Goal: Information Seeking & Learning: Check status

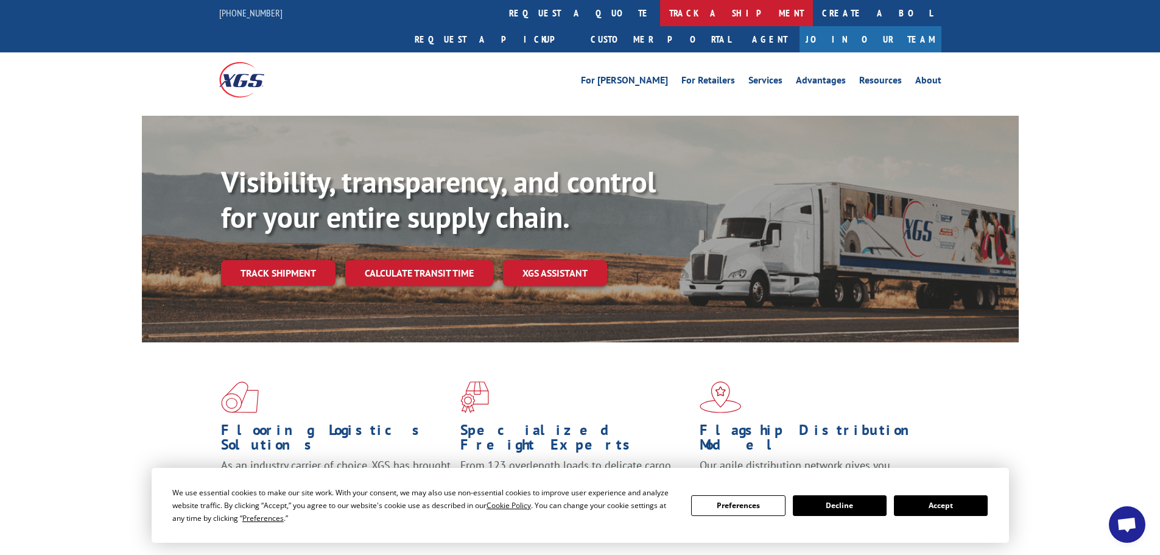
click at [660, 22] on link "track a shipment" at bounding box center [736, 13] width 153 height 26
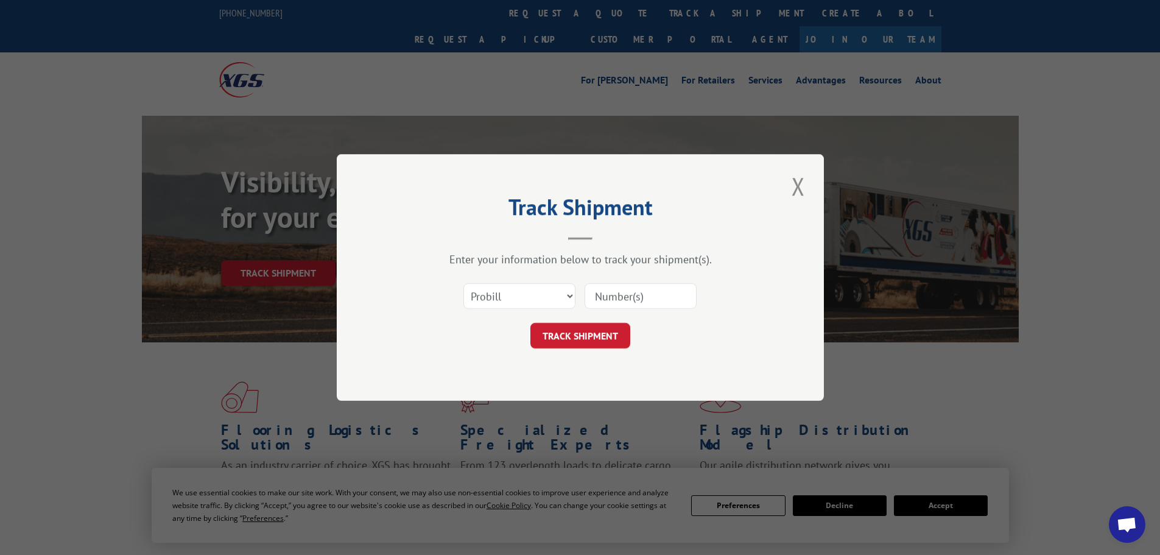
click at [673, 306] on input at bounding box center [641, 296] width 112 height 26
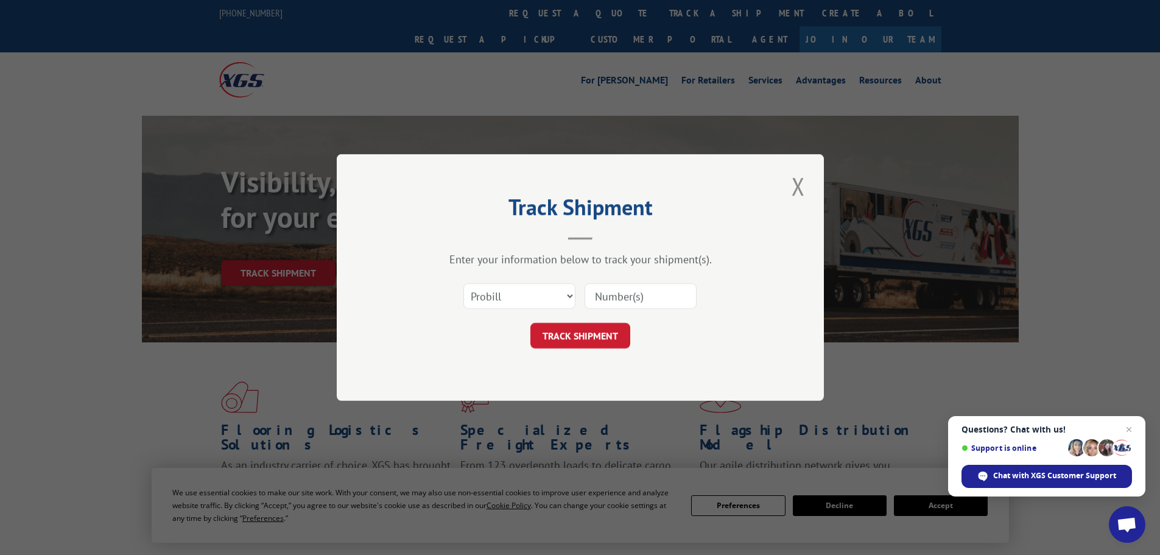
paste input "265602177"
type input "265602177"
click at [585, 331] on button "TRACK SHIPMENT" at bounding box center [580, 336] width 100 height 26
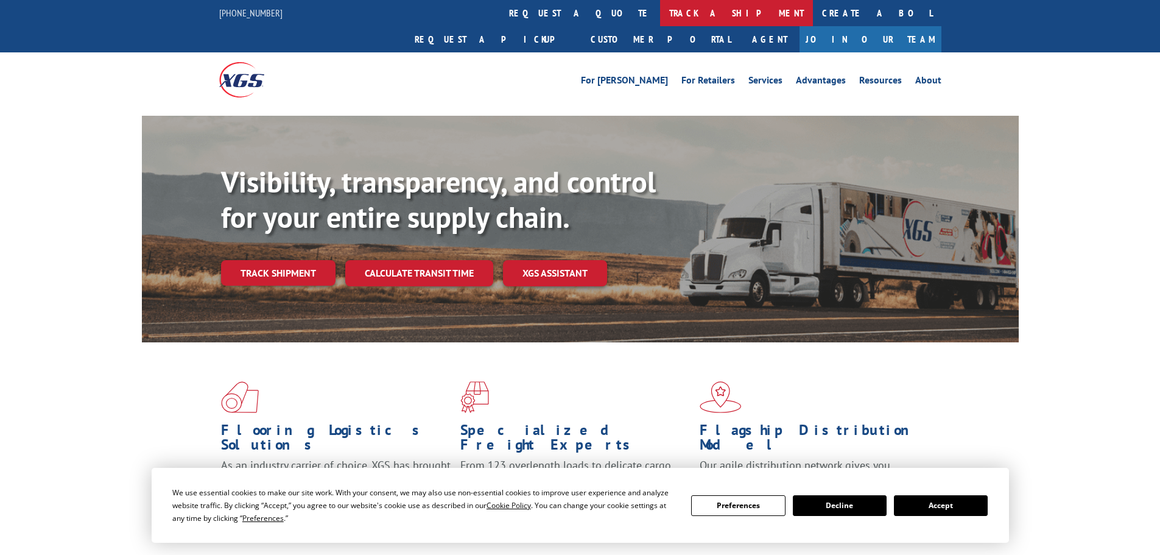
click at [660, 5] on link "track a shipment" at bounding box center [736, 13] width 153 height 26
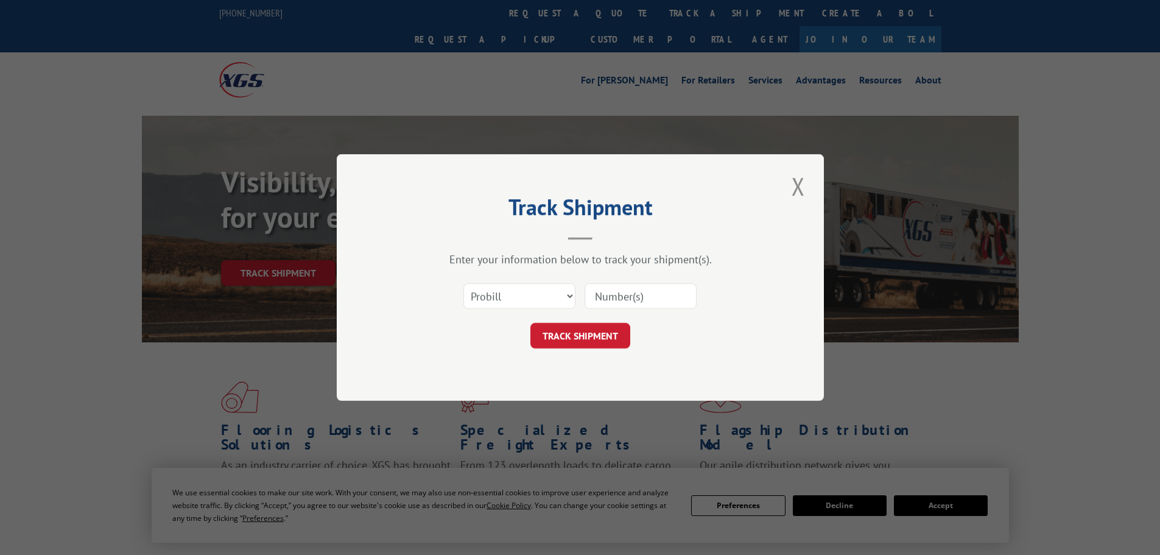
click at [614, 293] on input at bounding box center [641, 296] width 112 height 26
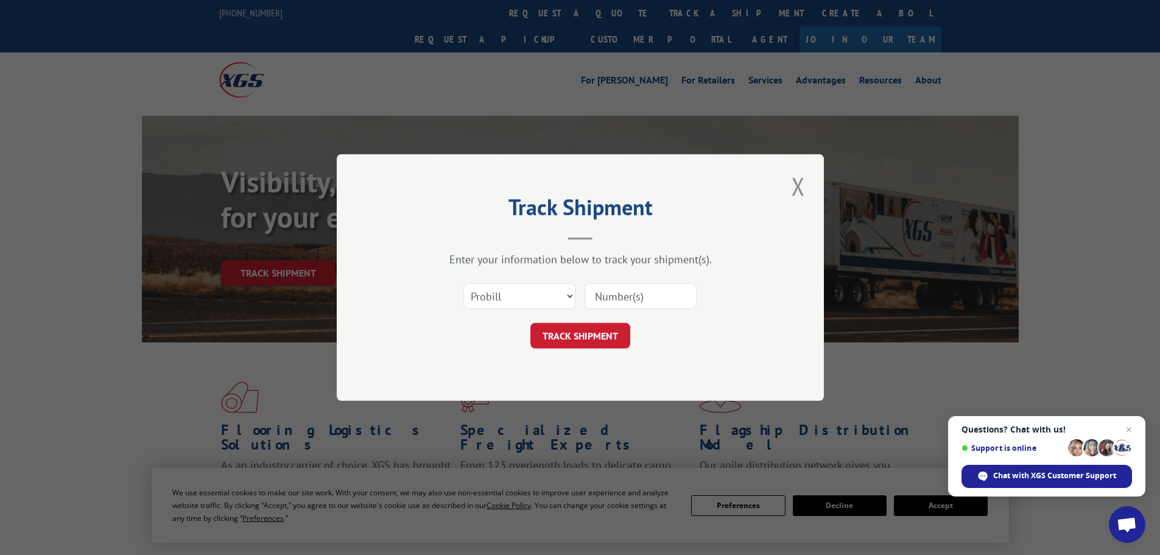
paste input "17224802"
type input "17224802"
click at [599, 340] on button "TRACK SHIPMENT" at bounding box center [580, 336] width 100 height 26
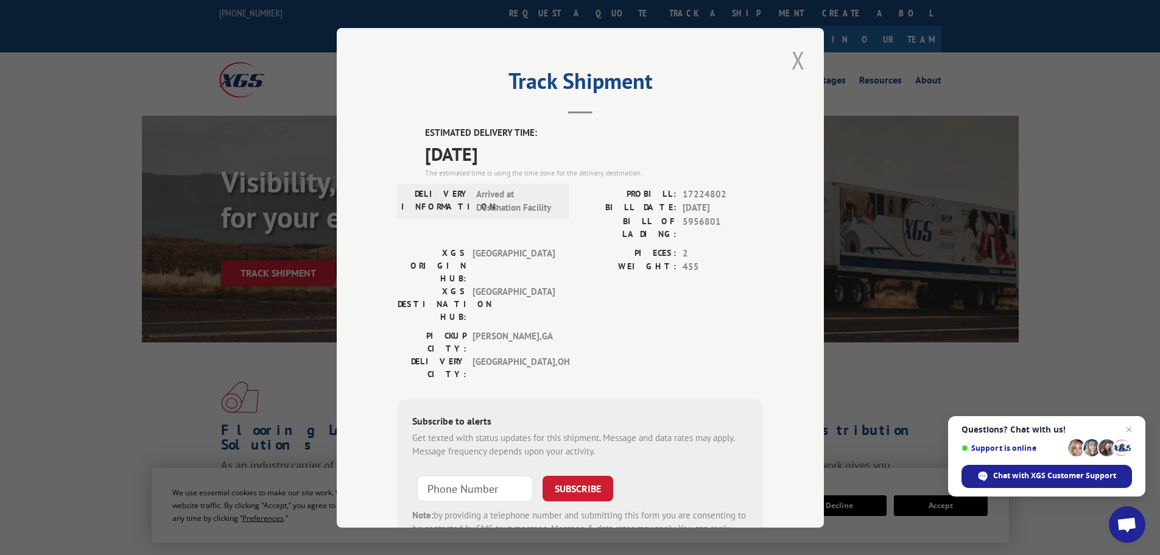
click at [798, 57] on button "Close modal" at bounding box center [798, 59] width 21 height 33
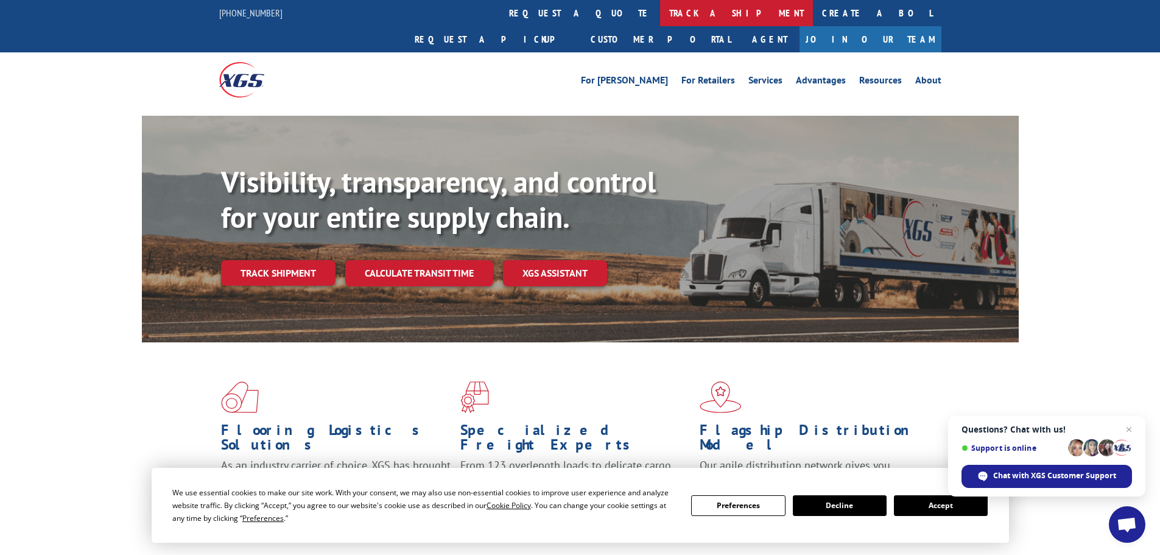
click at [660, 12] on link "track a shipment" at bounding box center [736, 13] width 153 height 26
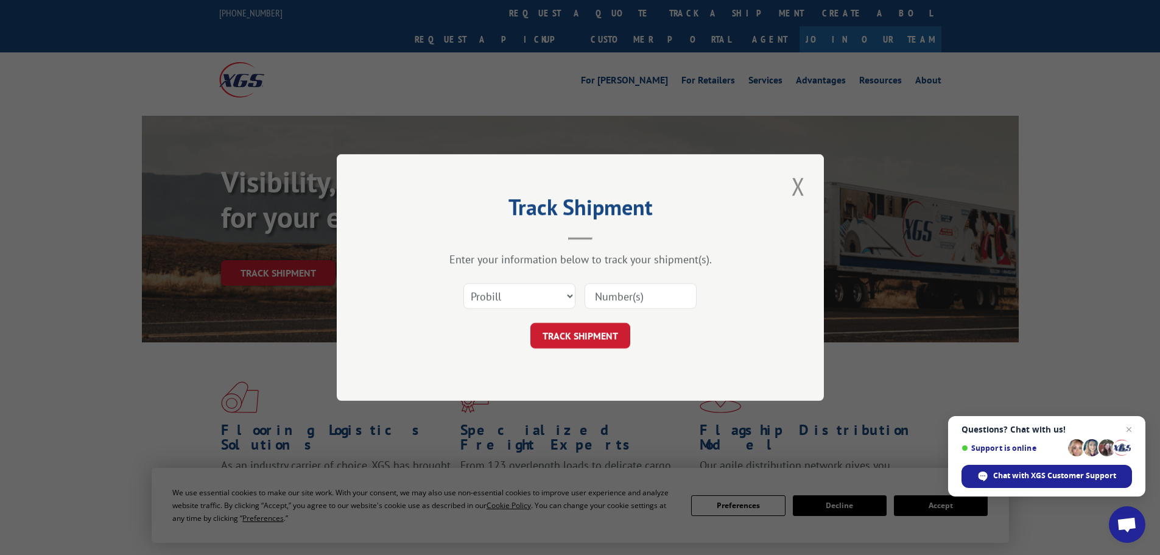
click at [611, 300] on input at bounding box center [641, 296] width 112 height 26
paste input "17224431"
type input "17224431"
click at [597, 337] on button "TRACK SHIPMENT" at bounding box center [580, 336] width 100 height 26
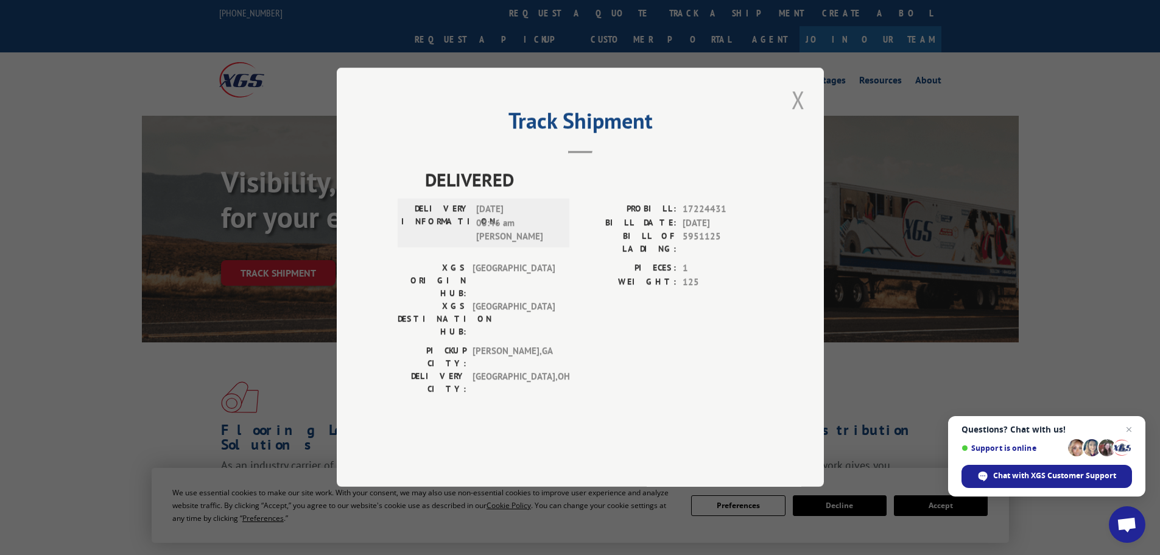
click at [800, 116] on button "Close modal" at bounding box center [798, 99] width 21 height 33
